Goal: Task Accomplishment & Management: Use online tool/utility

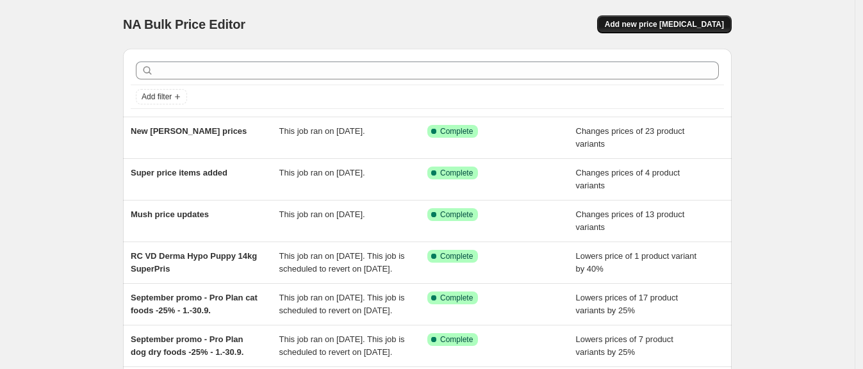
click at [676, 30] on button "Add new price [MEDICAL_DATA]" at bounding box center [664, 24] width 135 height 18
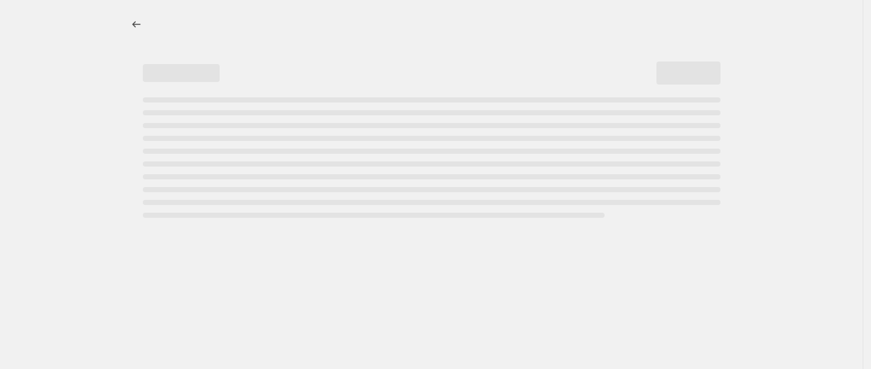
select select "percentage"
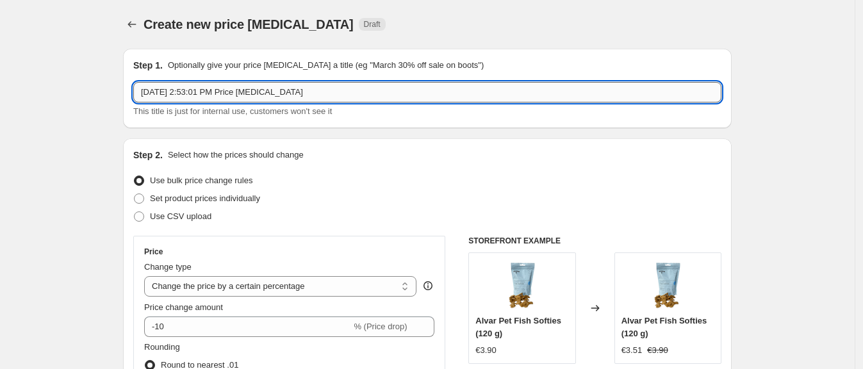
click at [195, 94] on input "[DATE] 2:53:01 PM Price [MEDICAL_DATA]" at bounding box center [427, 92] width 588 height 20
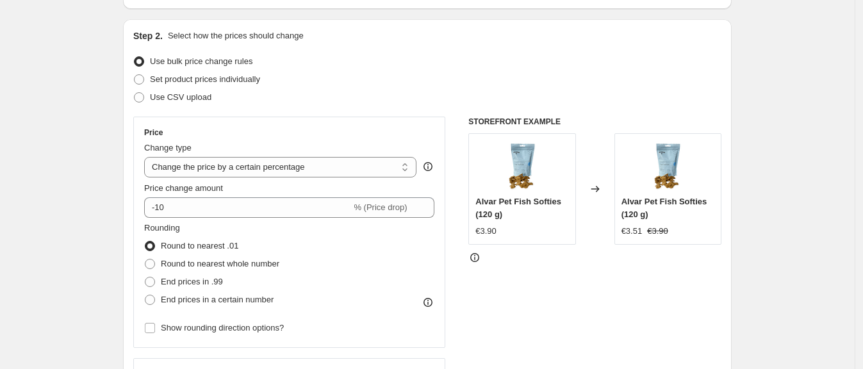
scroll to position [124, 0]
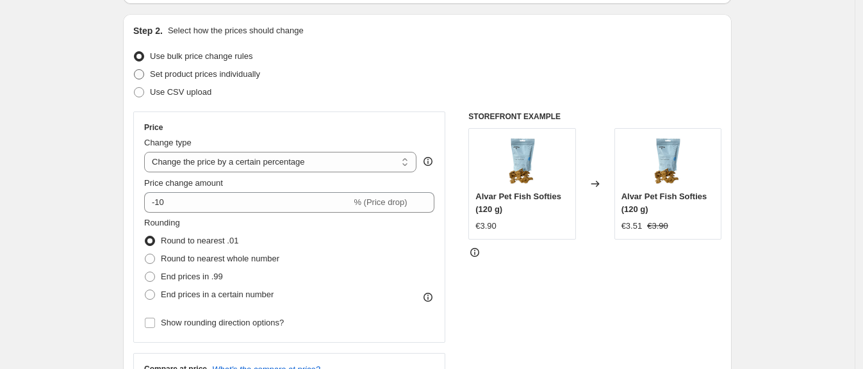
type input "Purina HA 7kg SE price added"
click at [174, 74] on span "Set product prices individually" at bounding box center [205, 74] width 110 height 10
click at [135, 70] on input "Set product prices individually" at bounding box center [134, 69] width 1 height 1
radio input "true"
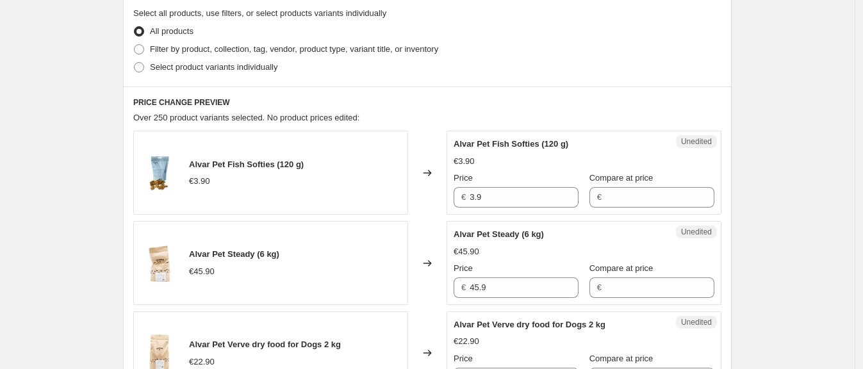
scroll to position [302, 0]
click at [143, 66] on span at bounding box center [139, 66] width 10 height 10
click at [135, 61] on input "Select product variants individually" at bounding box center [134, 61] width 1 height 1
radio input "true"
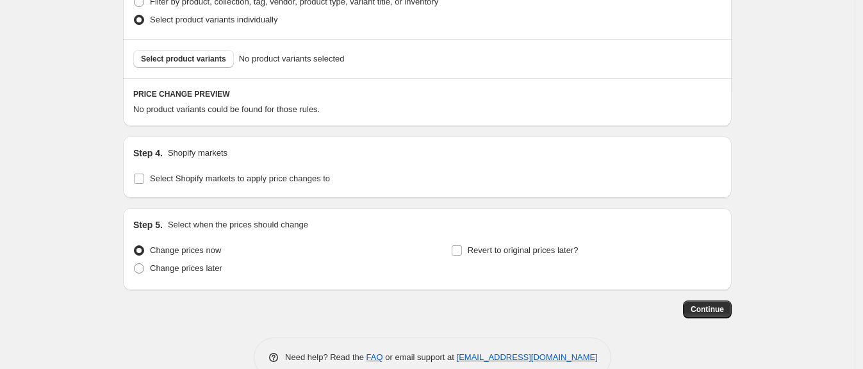
scroll to position [350, 0]
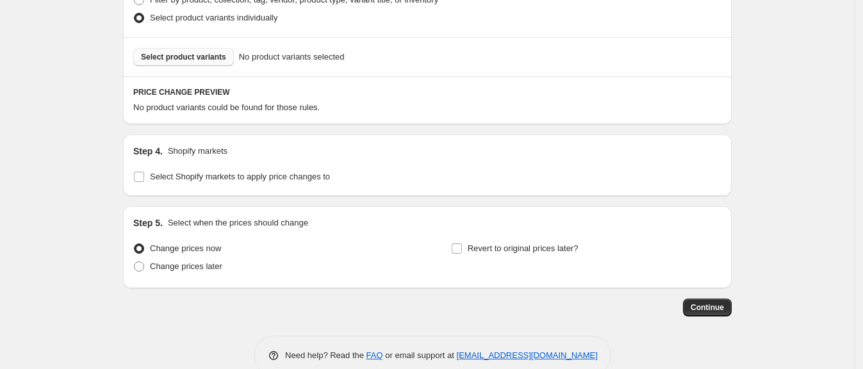
click at [187, 56] on span "Select product variants" at bounding box center [183, 57] width 85 height 10
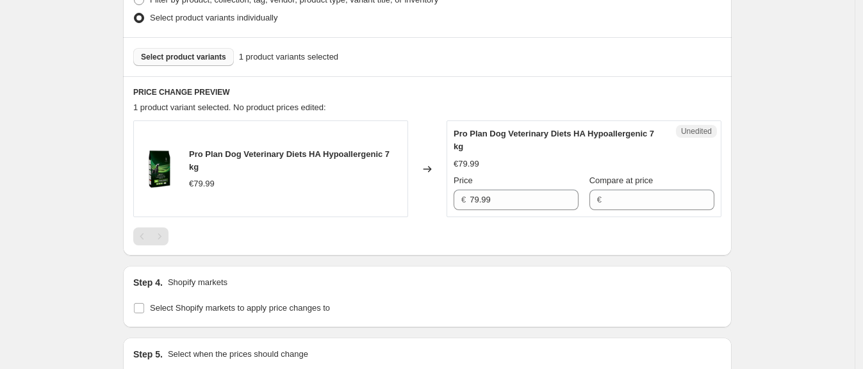
scroll to position [416, 0]
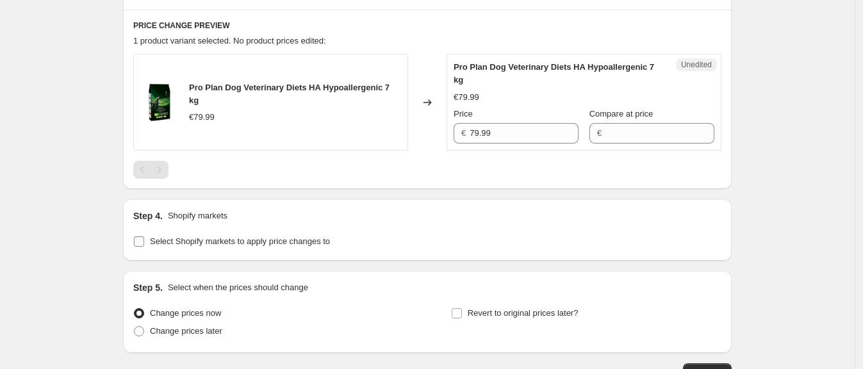
click at [145, 240] on span at bounding box center [139, 242] width 12 height 12
click at [144, 240] on input "Select Shopify markets to apply price changes to" at bounding box center [139, 241] width 10 height 10
checkbox input "true"
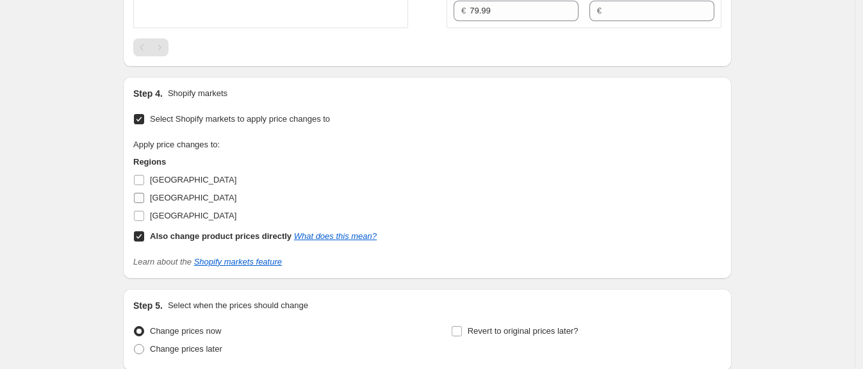
scroll to position [552, 0]
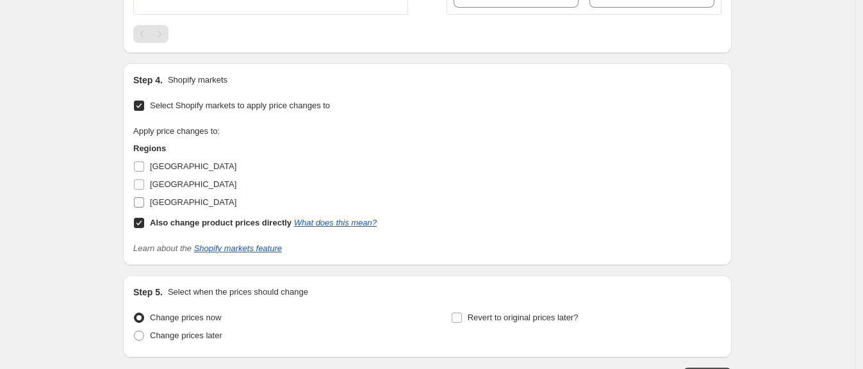
click at [140, 204] on input "[GEOGRAPHIC_DATA]" at bounding box center [139, 202] width 10 height 10
checkbox input "true"
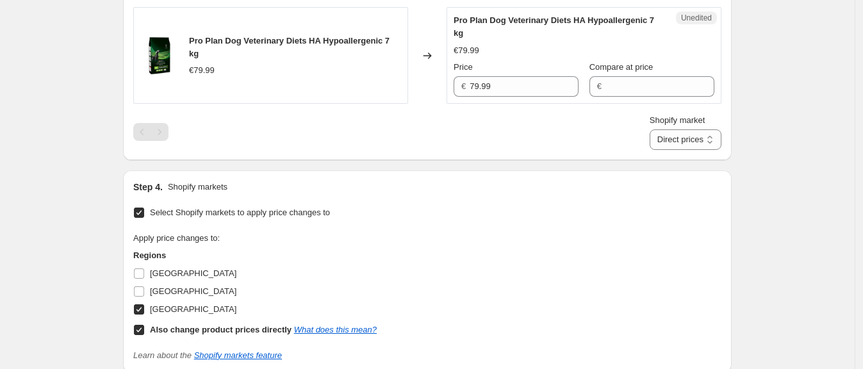
scroll to position [462, 0]
click at [692, 134] on select "Direct prices [GEOGRAPHIC_DATA]" at bounding box center [686, 140] width 72 height 20
select select "88164925744"
click at [669, 151] on select "Direct prices [GEOGRAPHIC_DATA]" at bounding box center [686, 140] width 72 height 20
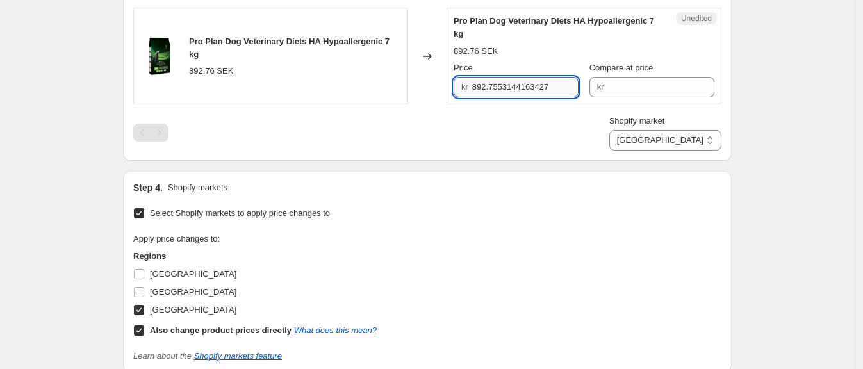
click at [519, 88] on input "892.7553144163427" at bounding box center [525, 87] width 107 height 20
type input "729"
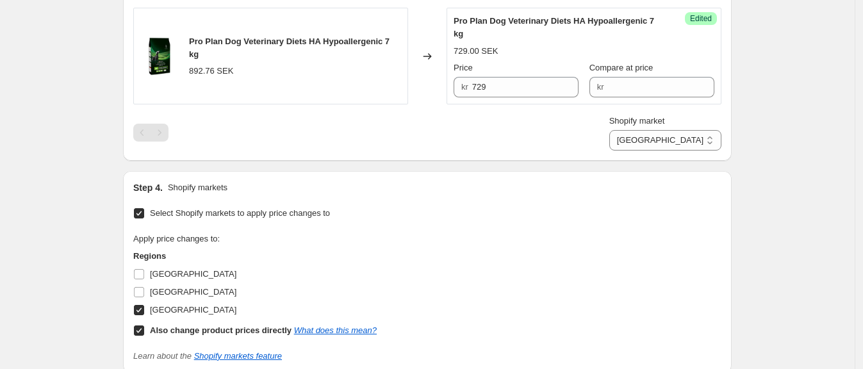
click at [781, 85] on div "Create new price [MEDICAL_DATA]. This page is ready Create new price [MEDICAL_D…" at bounding box center [427, 55] width 855 height 1034
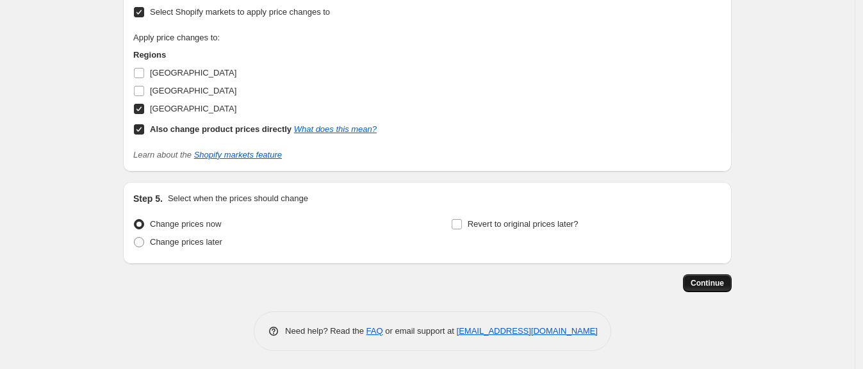
click at [715, 288] on button "Continue" at bounding box center [707, 283] width 49 height 18
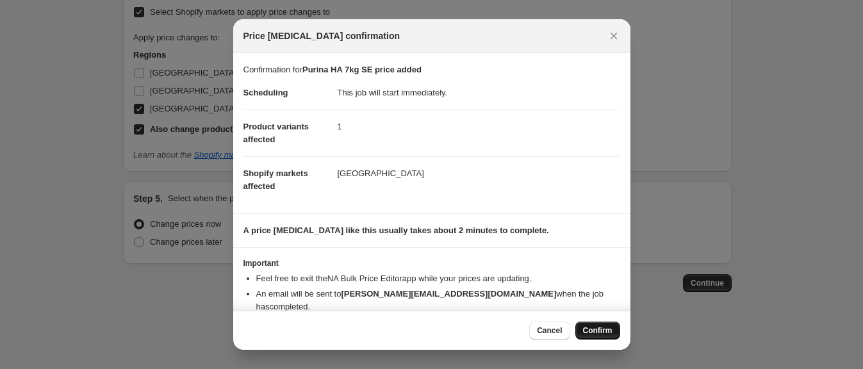
click at [595, 335] on span "Confirm" at bounding box center [597, 330] width 29 height 10
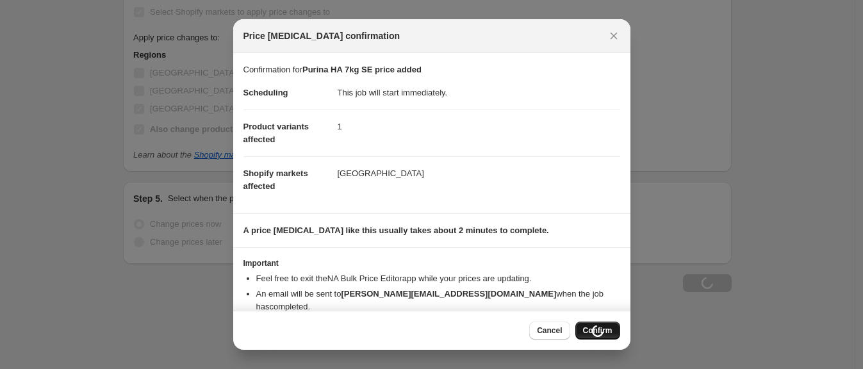
type input "Purina HA 7kg SE price added"
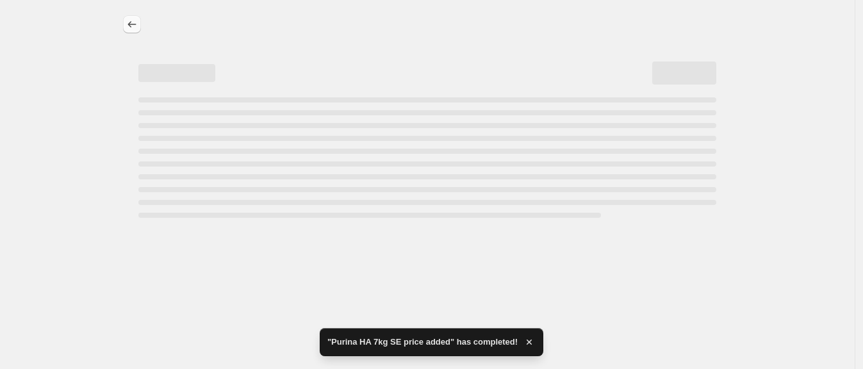
select select "88164925744"
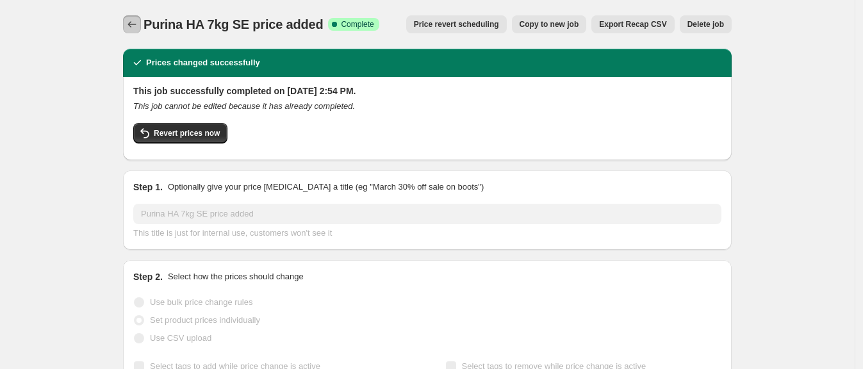
click at [138, 24] on icon "Price change jobs" at bounding box center [132, 24] width 13 height 13
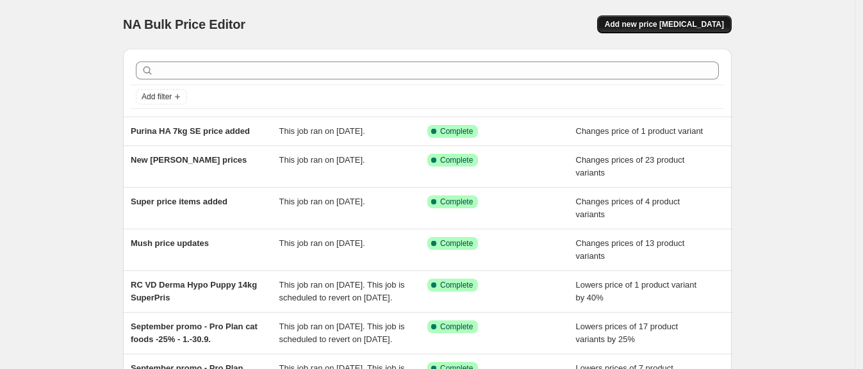
click at [666, 28] on span "Add new price [MEDICAL_DATA]" at bounding box center [664, 24] width 119 height 10
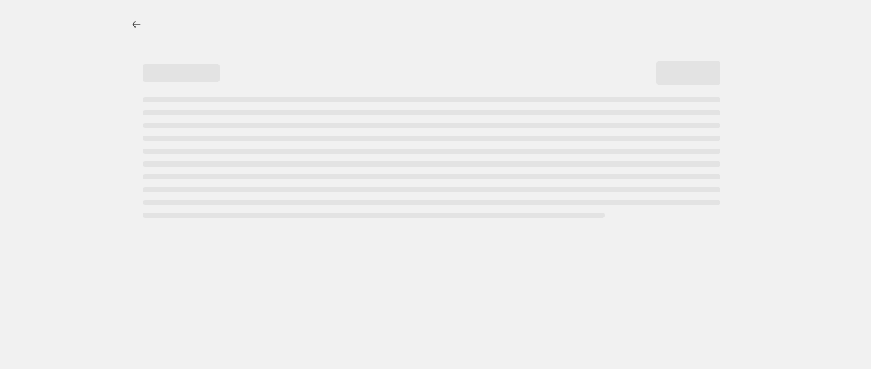
select select "percentage"
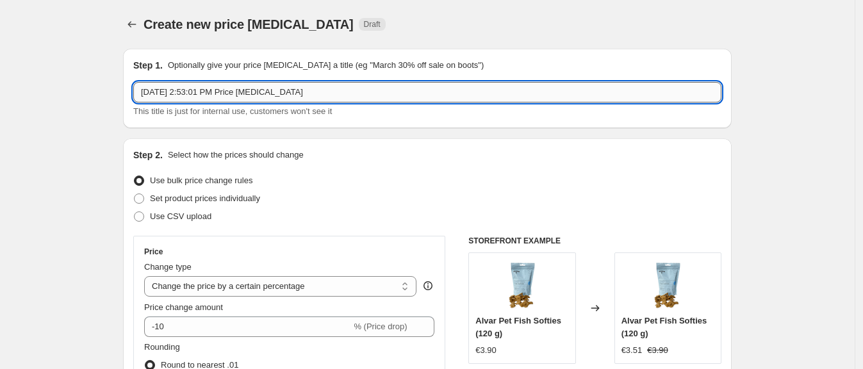
click at [302, 99] on input "[DATE] 2:53:01 PM Price [MEDICAL_DATA]" at bounding box center [427, 92] width 588 height 20
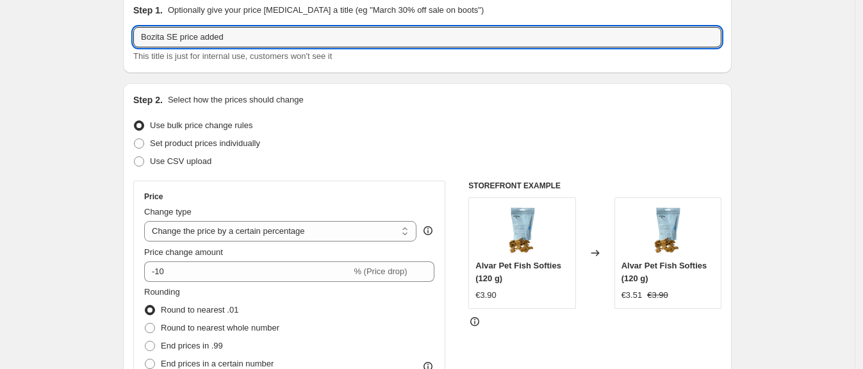
scroll to position [56, 0]
type input "Bozita SE price added"
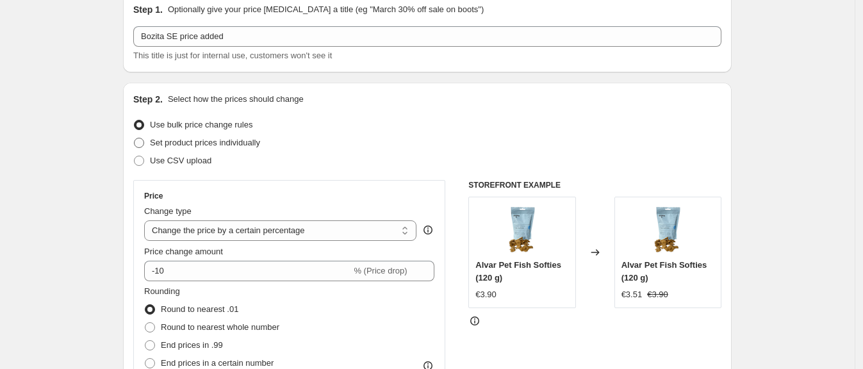
click at [217, 142] on span "Set product prices individually" at bounding box center [205, 143] width 110 height 10
click at [135, 138] on input "Set product prices individually" at bounding box center [134, 138] width 1 height 1
radio input "true"
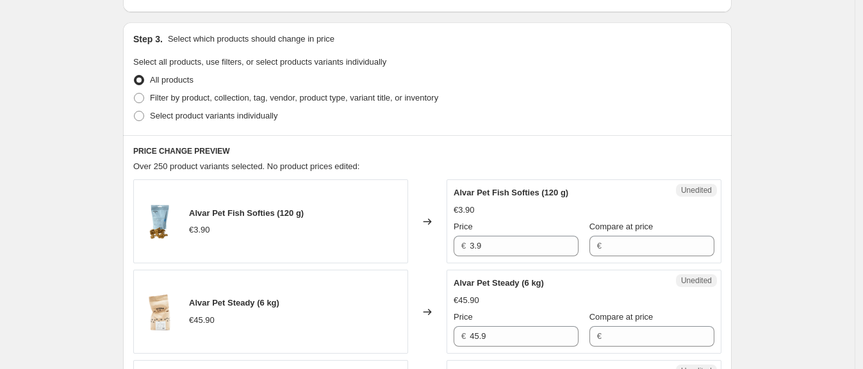
scroll to position [260, 0]
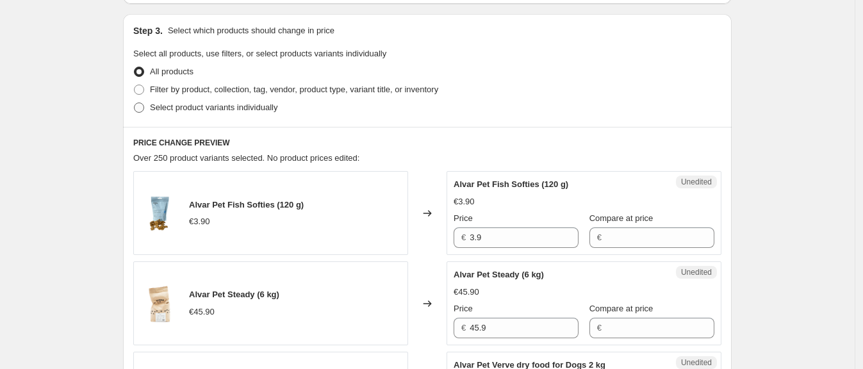
click at [192, 108] on span "Select product variants individually" at bounding box center [213, 107] width 127 height 10
click at [135, 103] on input "Select product variants individually" at bounding box center [134, 102] width 1 height 1
radio input "true"
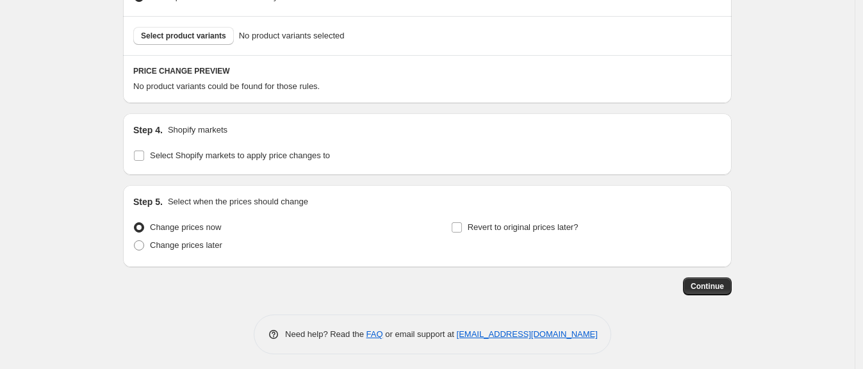
scroll to position [375, 0]
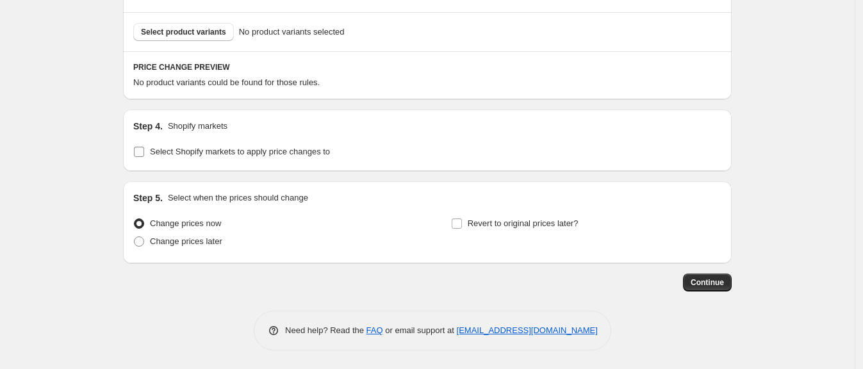
click at [190, 149] on span "Select Shopify markets to apply price changes to" at bounding box center [240, 152] width 180 height 10
click at [144, 149] on input "Select Shopify markets to apply price changes to" at bounding box center [139, 152] width 10 height 10
checkbox input "true"
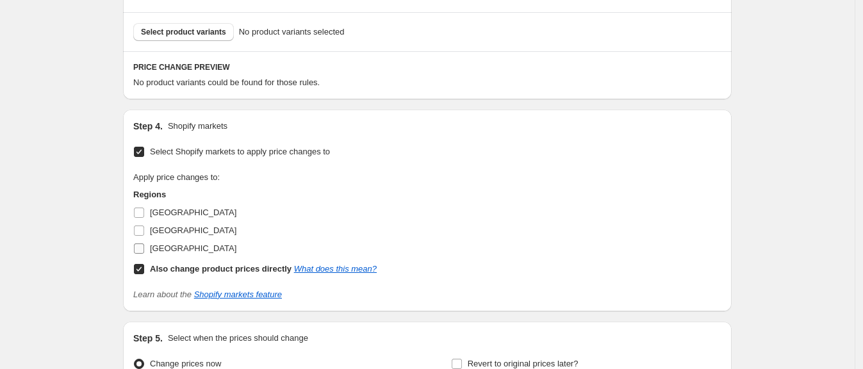
click at [172, 252] on span "[GEOGRAPHIC_DATA]" at bounding box center [193, 248] width 86 height 10
click at [144, 252] on input "[GEOGRAPHIC_DATA]" at bounding box center [139, 248] width 10 height 10
checkbox input "true"
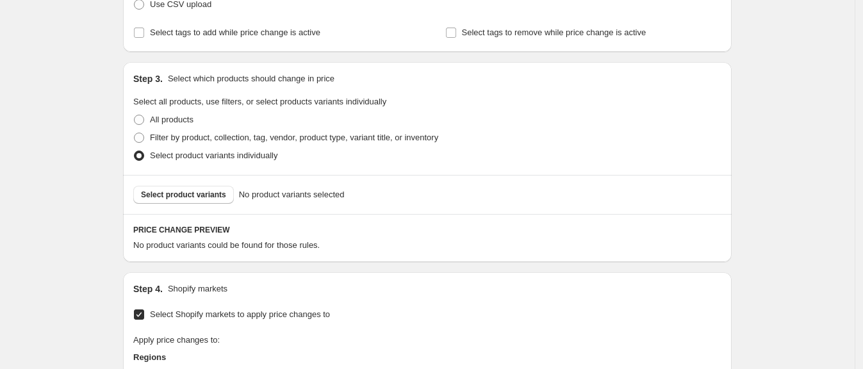
scroll to position [211, 0]
click at [199, 197] on span "Select product variants" at bounding box center [183, 196] width 85 height 10
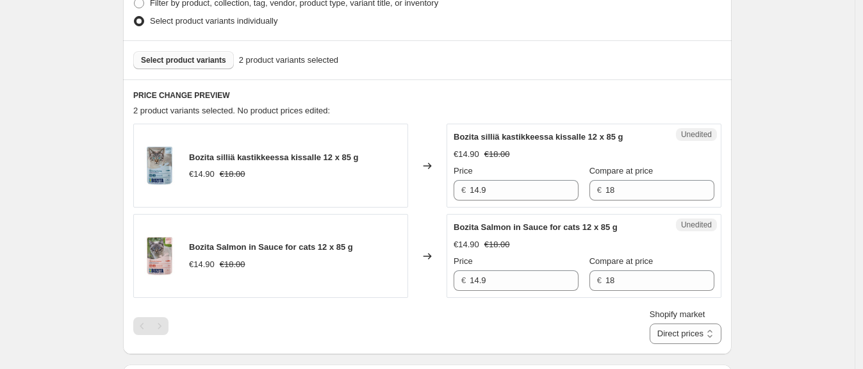
scroll to position [349, 0]
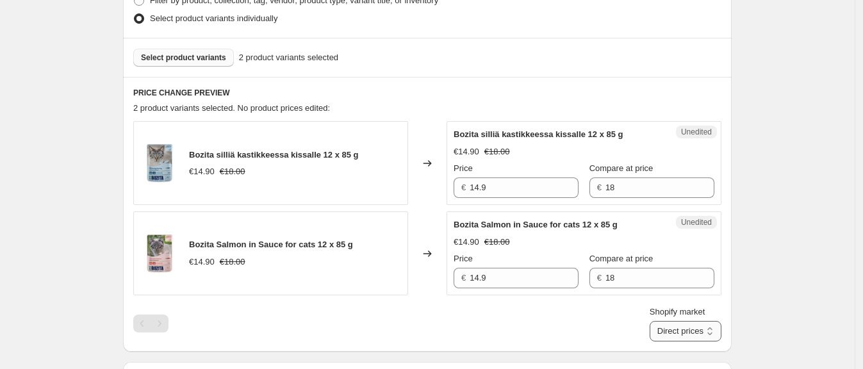
click at [664, 334] on select "Direct prices [GEOGRAPHIC_DATA]" at bounding box center [686, 331] width 72 height 20
select select "88164925744"
click at [669, 341] on select "Direct prices [GEOGRAPHIC_DATA]" at bounding box center [686, 331] width 72 height 20
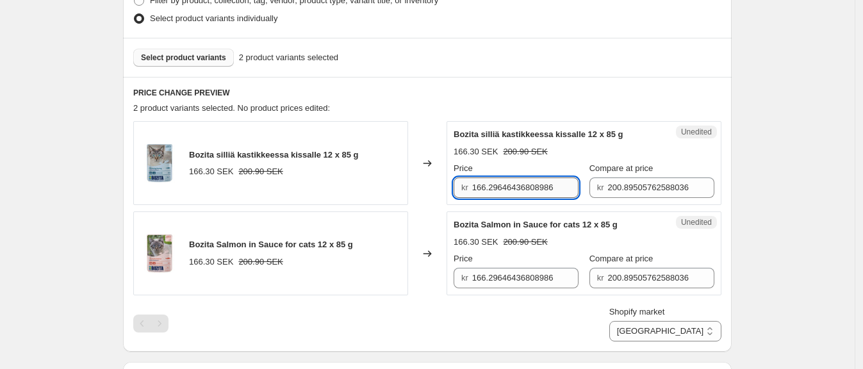
click at [544, 184] on input "166.29646436808986" at bounding box center [525, 187] width 107 height 20
type input "199"
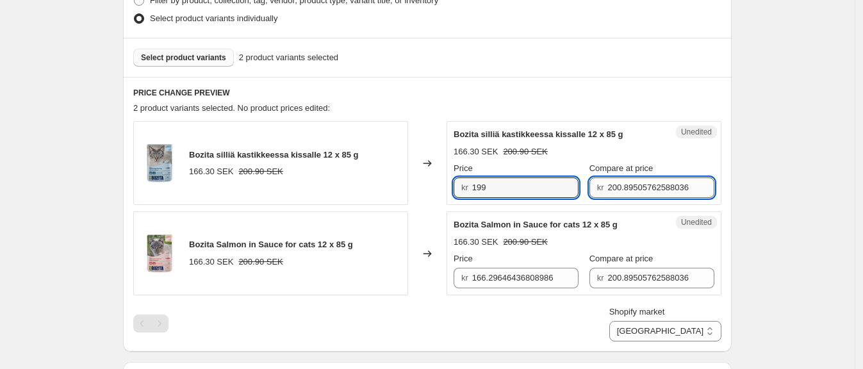
click at [611, 185] on input "200.89505762588036" at bounding box center [660, 187] width 107 height 20
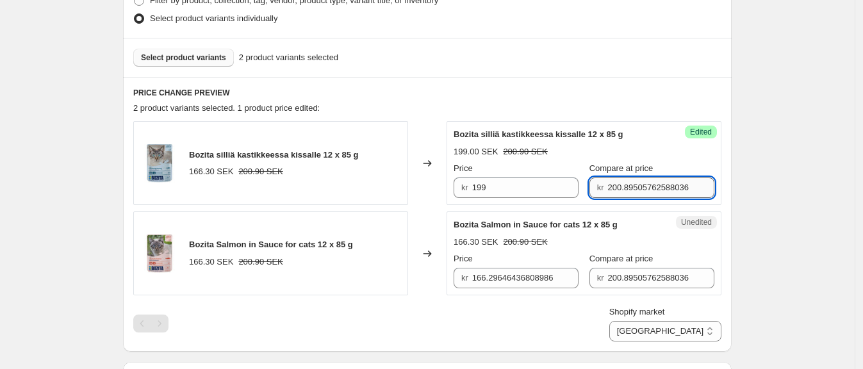
click at [611, 185] on input "200.89505762588036" at bounding box center [660, 187] width 107 height 20
type input "228"
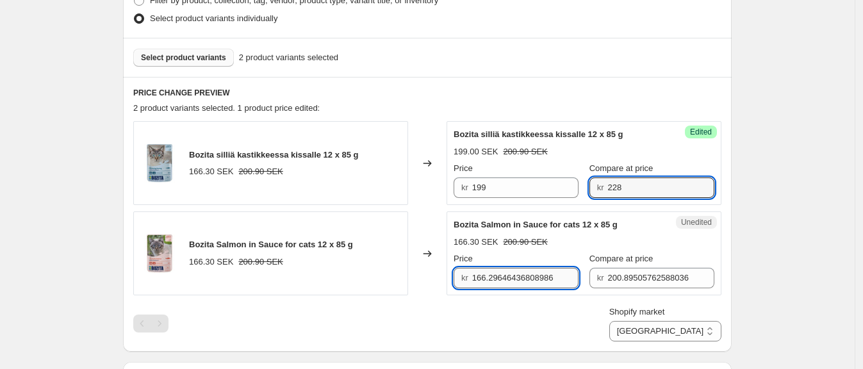
click at [516, 276] on input "166.29646436808986" at bounding box center [525, 278] width 107 height 20
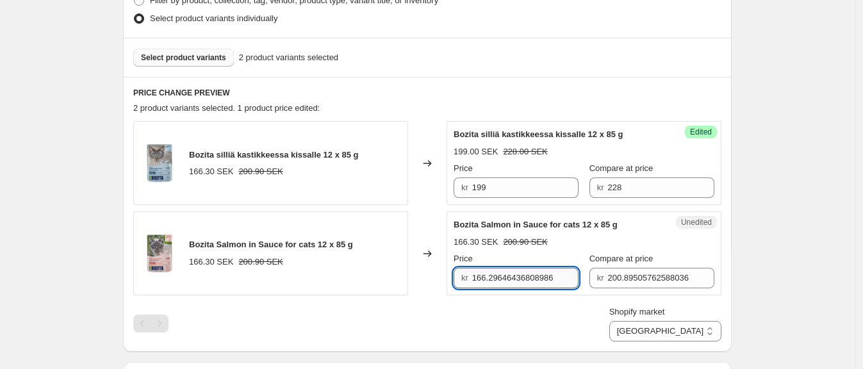
click at [516, 276] on input "166.29646436808986" at bounding box center [525, 278] width 107 height 20
type input "199"
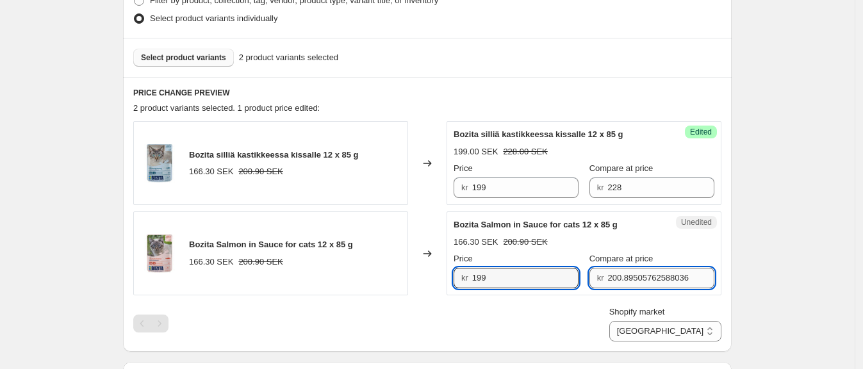
click at [616, 281] on input "200.89505762588036" at bounding box center [660, 278] width 107 height 20
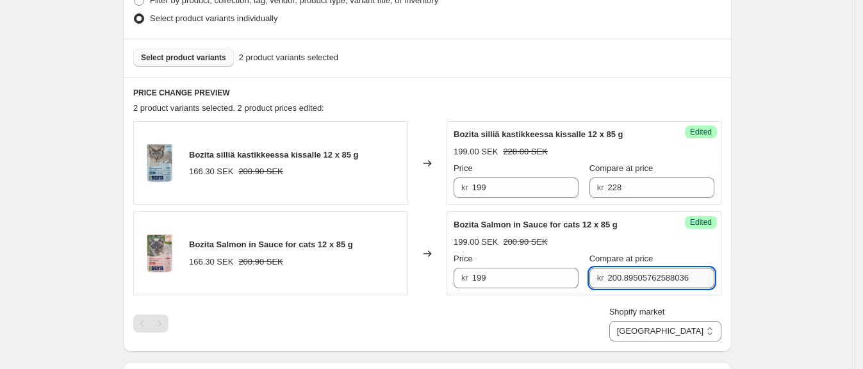
click at [616, 281] on input "200.89505762588036" at bounding box center [660, 278] width 107 height 20
type input "228"
click at [781, 249] on div "Create new price [MEDICAL_DATA]. This page is ready Create new price [MEDICAL_D…" at bounding box center [427, 206] width 855 height 1111
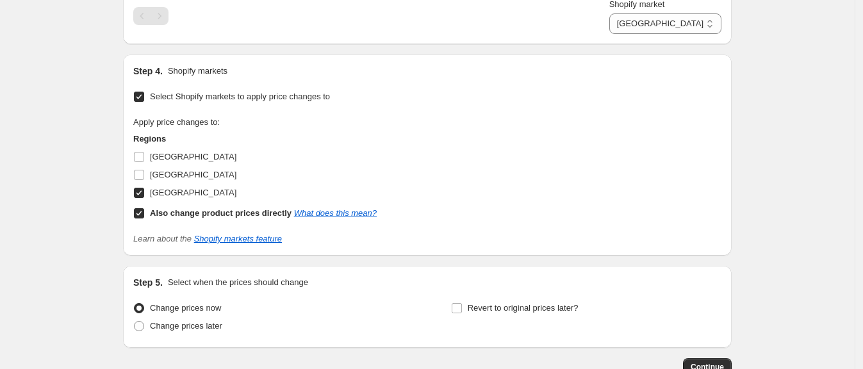
scroll to position [740, 0]
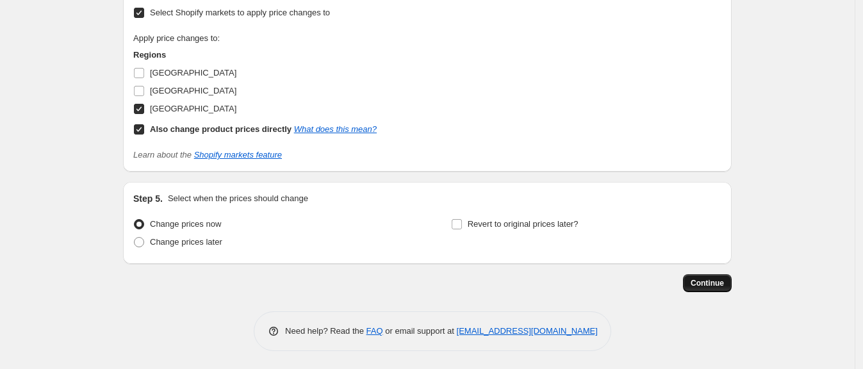
click at [721, 284] on span "Continue" at bounding box center [707, 283] width 33 height 10
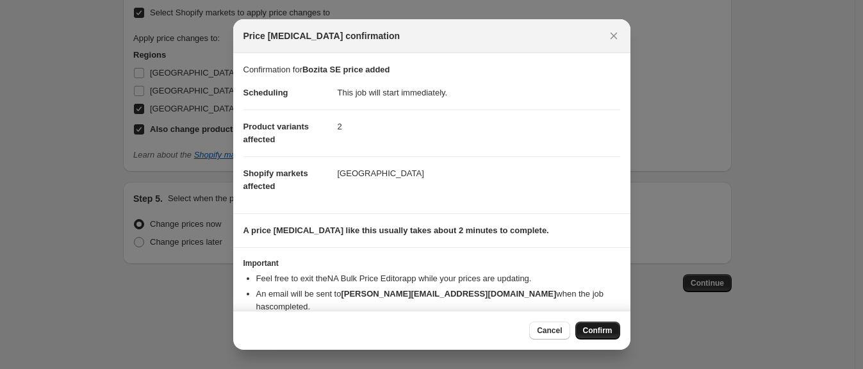
click at [590, 338] on button "Confirm" at bounding box center [597, 331] width 45 height 18
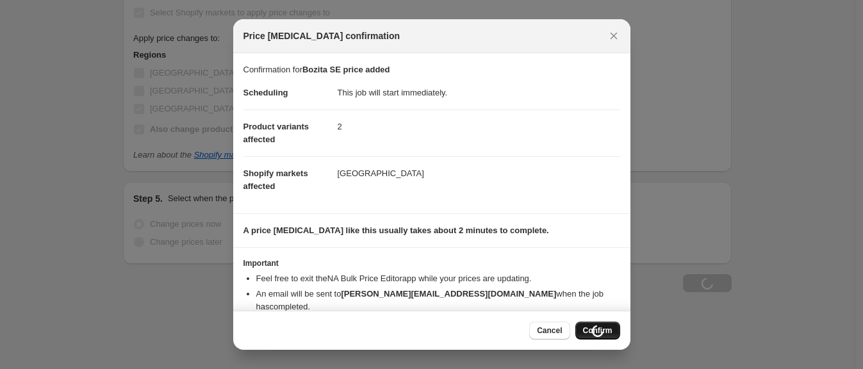
type input "Bozita SE price added"
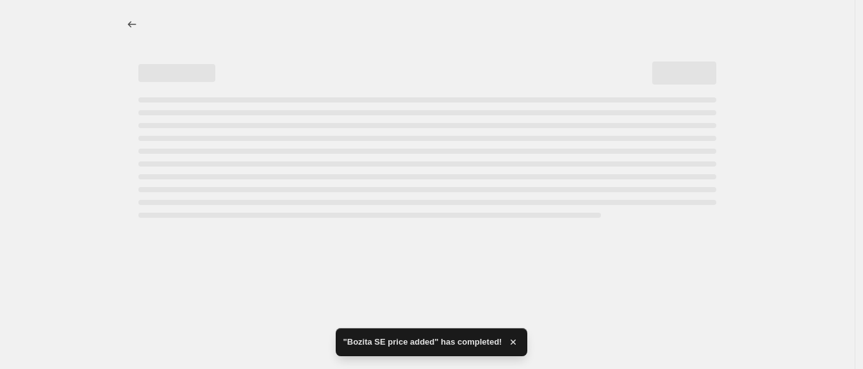
select select "88164925744"
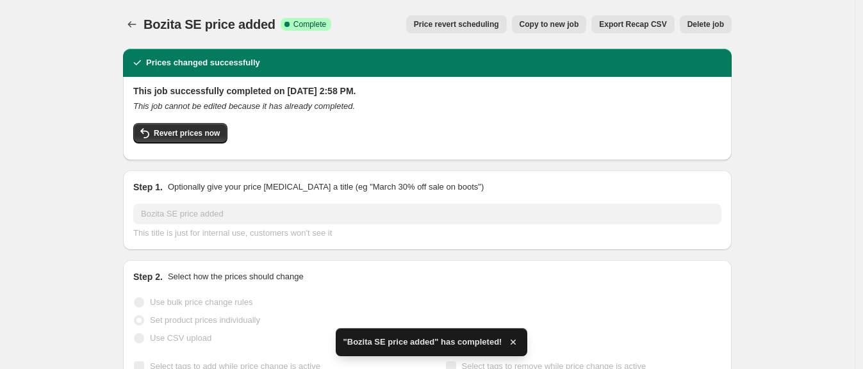
click at [553, 28] on span "Copy to new job" at bounding box center [549, 24] width 60 height 10
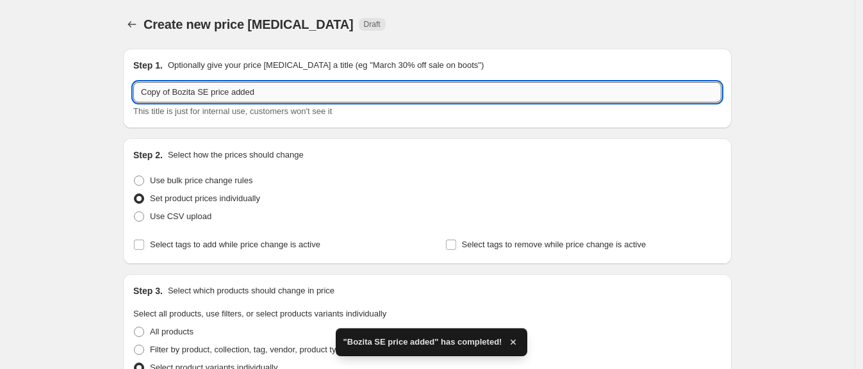
click at [186, 95] on input "Copy of Bozita SE price added" at bounding box center [427, 92] width 588 height 20
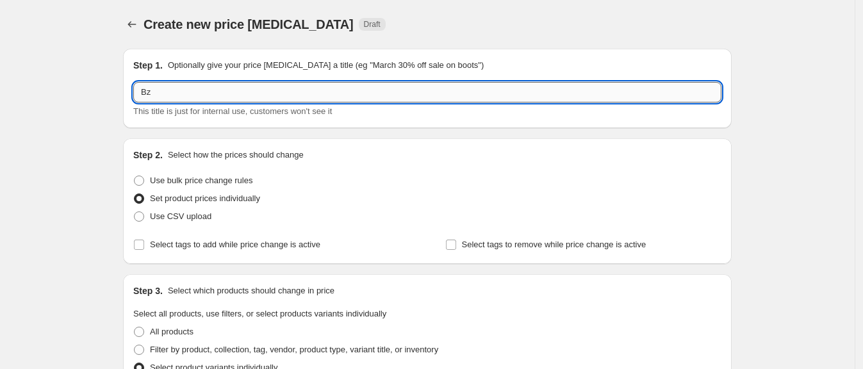
type input "B"
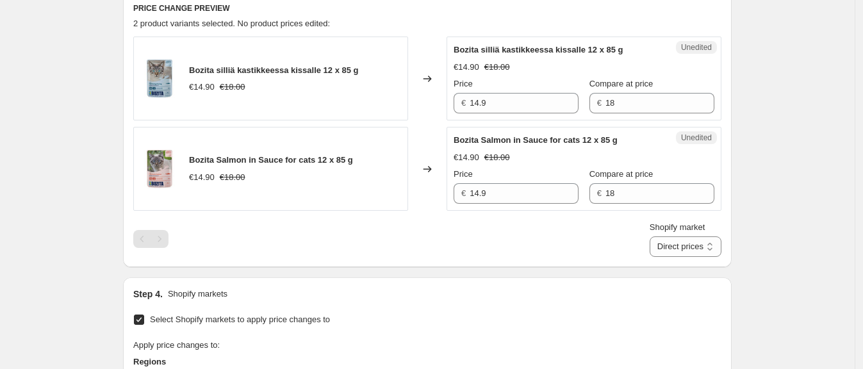
scroll to position [434, 0]
type input "Bozita sep promo"
click at [674, 250] on select "Direct prices [GEOGRAPHIC_DATA]" at bounding box center [686, 246] width 72 height 20
select select "88164925744"
click at [669, 256] on select "Direct prices [GEOGRAPHIC_DATA]" at bounding box center [686, 246] width 72 height 20
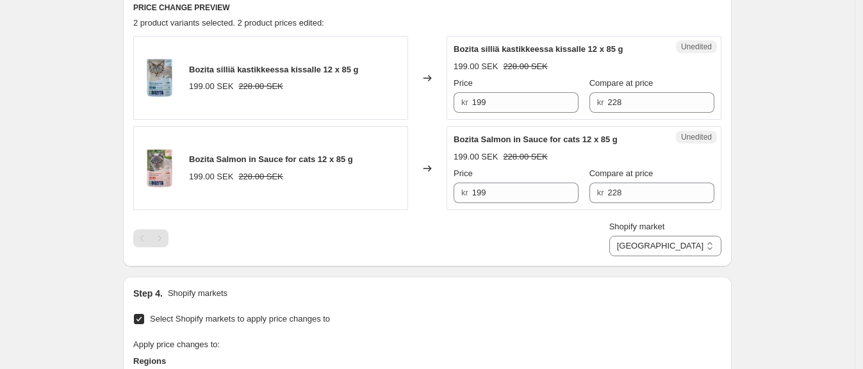
scroll to position [436, 0]
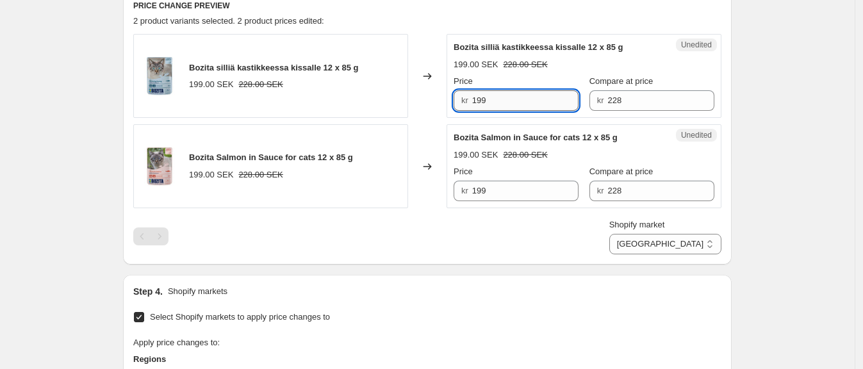
click at [491, 105] on input "199" at bounding box center [525, 100] width 107 height 20
type input "169"
click at [513, 199] on input "199" at bounding box center [525, 191] width 107 height 20
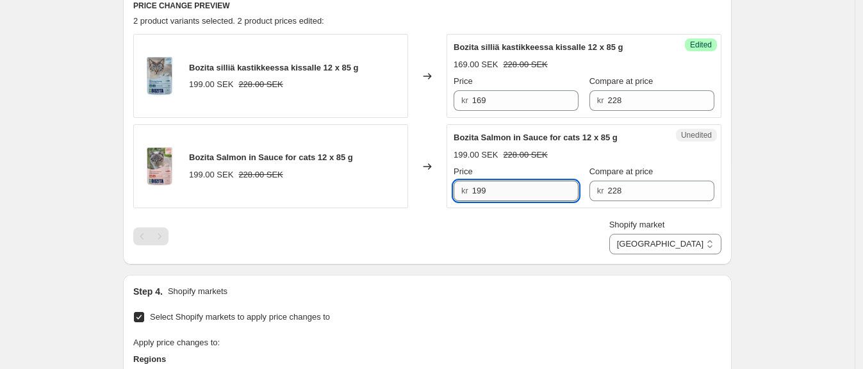
click at [513, 199] on input "199" at bounding box center [525, 191] width 107 height 20
type input "169"
click at [518, 220] on div "Shopify market Direct prices [GEOGRAPHIC_DATA] [GEOGRAPHIC_DATA]" at bounding box center [427, 236] width 588 height 36
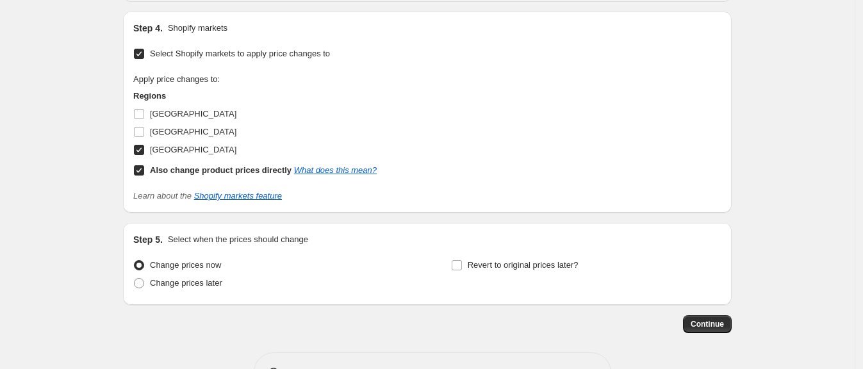
scroll to position [737, 0]
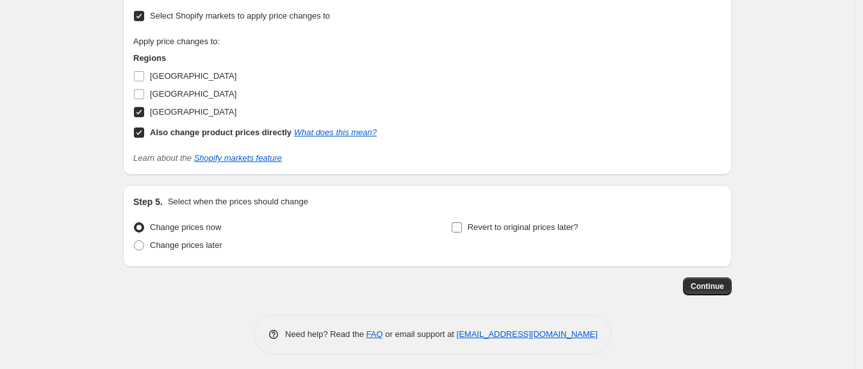
click at [459, 228] on input "Revert to original prices later?" at bounding box center [457, 227] width 10 height 10
checkbox input "true"
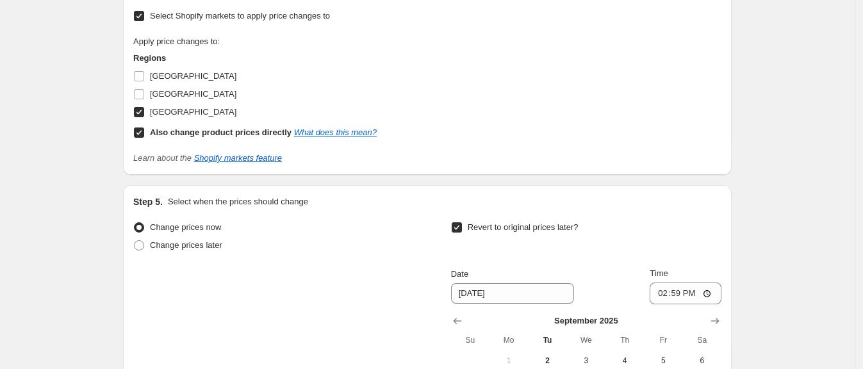
scroll to position [899, 0]
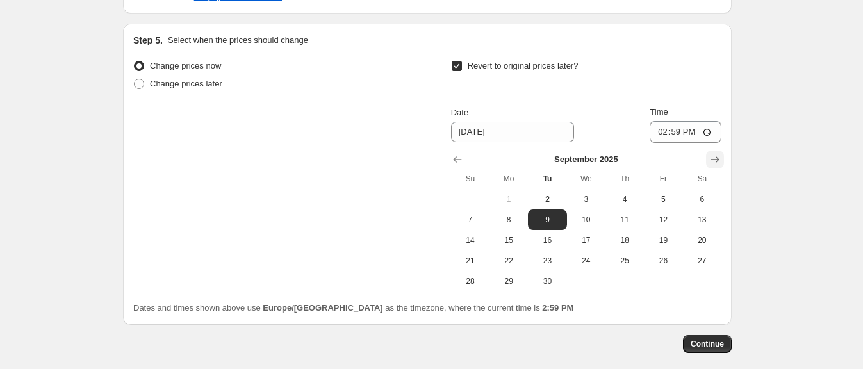
click at [717, 159] on icon "Show next month, October 2025" at bounding box center [715, 160] width 8 height 6
click at [600, 194] on span "1" at bounding box center [586, 199] width 28 height 10
type input "[DATE]"
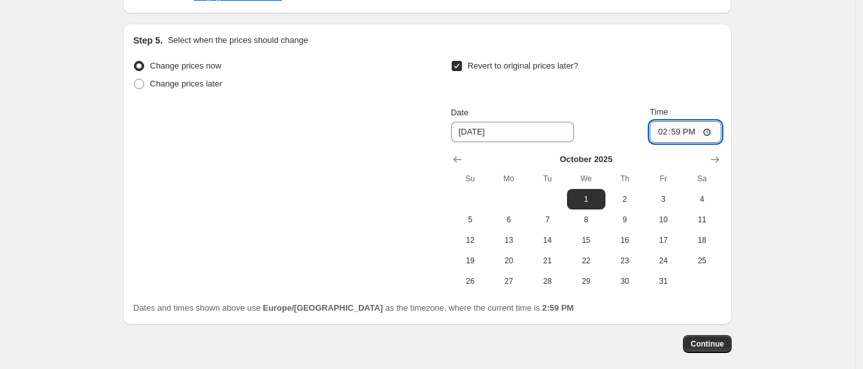
click at [686, 131] on input "14:59" at bounding box center [686, 132] width 72 height 22
type input "04:59"
click at [701, 346] on span "Continue" at bounding box center [707, 344] width 33 height 10
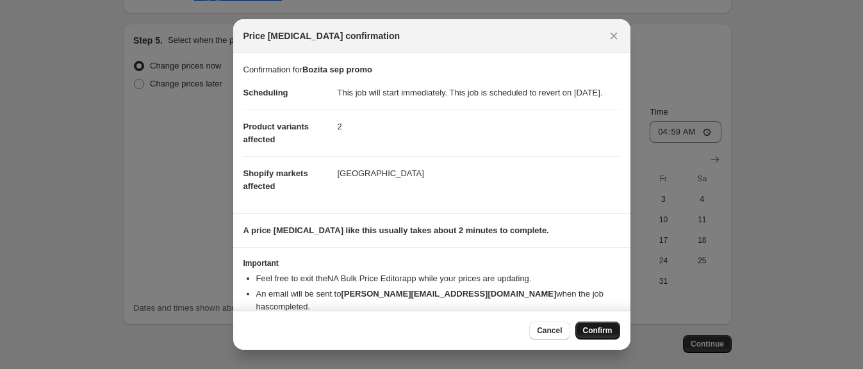
click at [589, 325] on button "Confirm" at bounding box center [597, 331] width 45 height 18
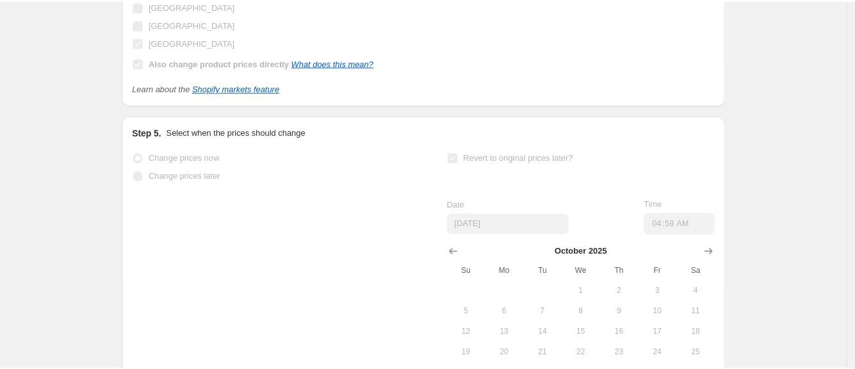
scroll to position [932, 0]
